Goal: Task Accomplishment & Management: Use online tool/utility

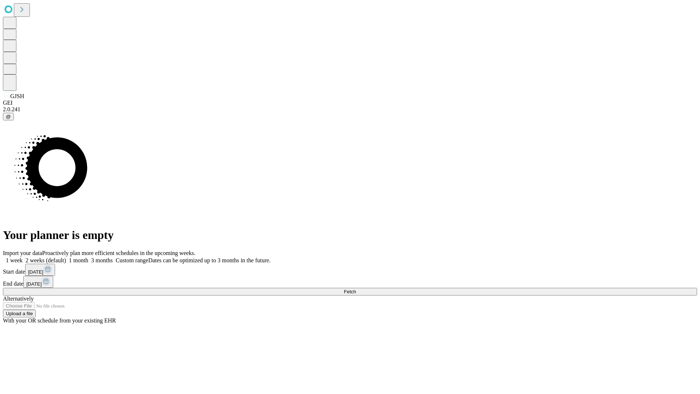
click at [356, 289] on span "Fetch" at bounding box center [350, 291] width 12 height 5
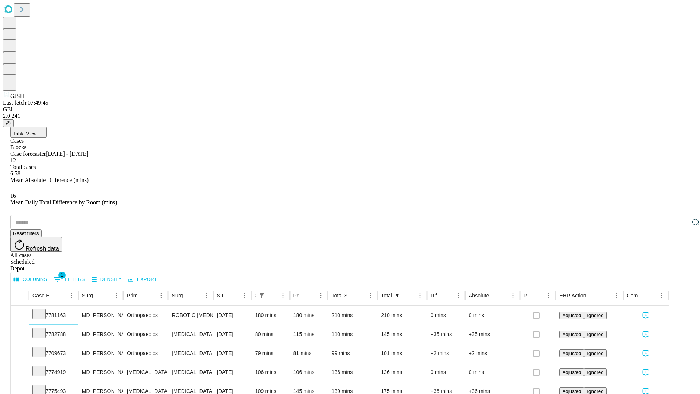
click at [43, 310] on icon at bounding box center [38, 313] width 7 height 7
